Goal: Find specific page/section: Find specific page/section

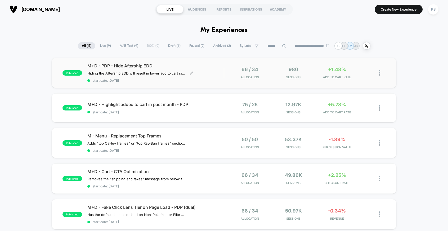
click at [204, 64] on span "M+D - PDP - Hide Aftership EDD" at bounding box center [155, 65] width 136 height 5
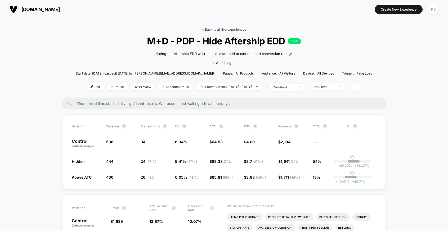
click at [235, 29] on link "< Back to all live experiences" at bounding box center [224, 30] width 44 height 4
